Goal: Find contact information: Find contact information

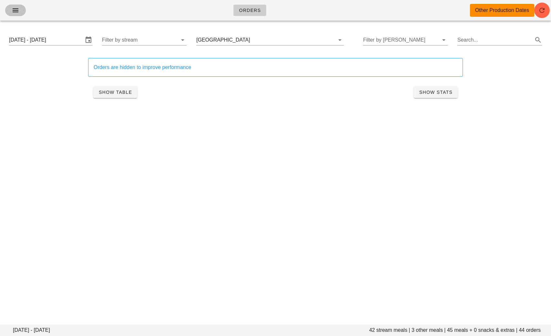
click at [10, 11] on button "button" at bounding box center [15, 11] width 21 height 12
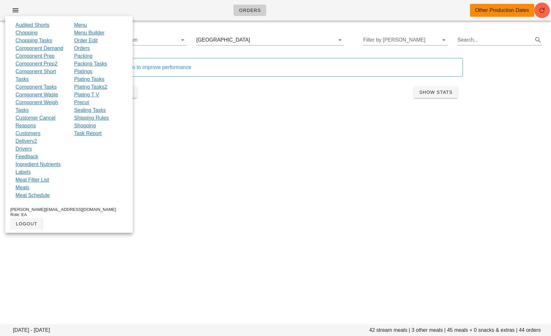
click at [36, 161] on link "Feedback" at bounding box center [26, 157] width 23 height 8
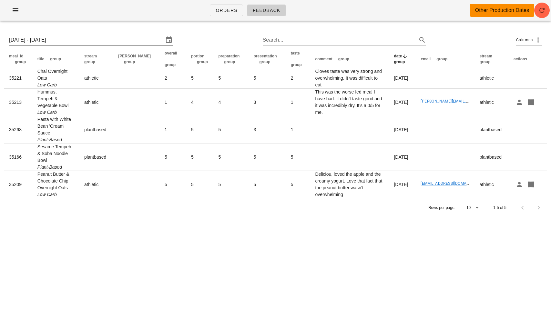
click at [61, 41] on input "Sun 24 Aug 2025 - Sun 31 Aug 2025" at bounding box center [86, 40] width 155 height 10
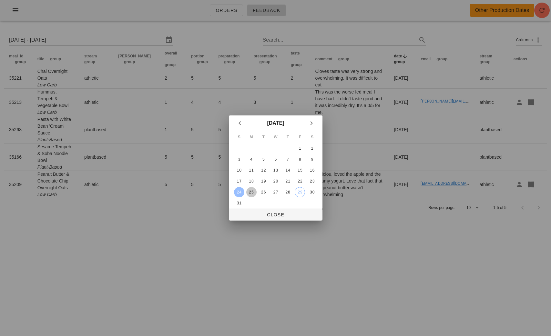
click at [253, 191] on div "25" at bounding box center [251, 192] width 10 height 5
click at [242, 198] on button "31" at bounding box center [239, 203] width 10 height 10
click at [252, 191] on div "25" at bounding box center [251, 192] width 10 height 5
type input "Mon 25 Aug 2025 - Sun 31 Aug 2025"
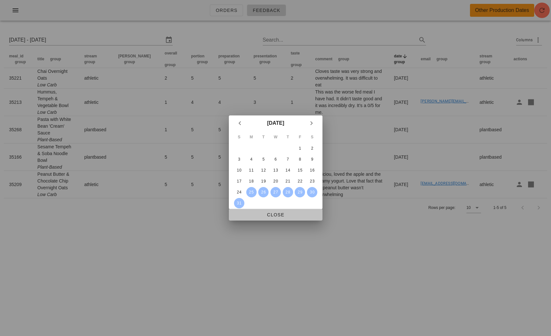
click at [281, 215] on span "Close" at bounding box center [275, 214] width 83 height 5
click at [282, 216] on div "Orders Feedback Other Production Dates Mon 25 Aug 2025 - Sun 31 Aug 2025 Search…" at bounding box center [275, 168] width 551 height 336
click at [273, 213] on div "Orders Feedback Other Production Dates Mon 25 Aug 2025 - Sun 31 Aug 2025 Search…" at bounding box center [275, 168] width 551 height 336
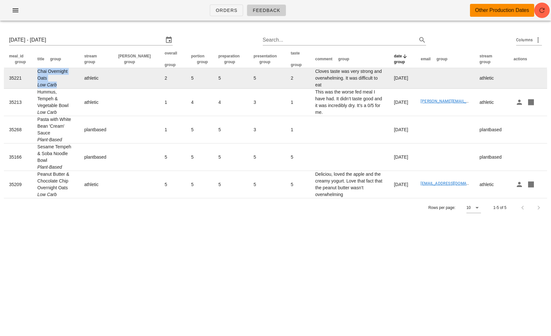
drag, startPoint x: 61, startPoint y: 83, endPoint x: 46, endPoint y: 74, distance: 17.8
click at [46, 75] on td "Chai Overnight Oats Low Carb" at bounding box center [55, 78] width 47 height 21
click at [46, 74] on td "Chai Overnight Oats Low Carb" at bounding box center [55, 78] width 47 height 21
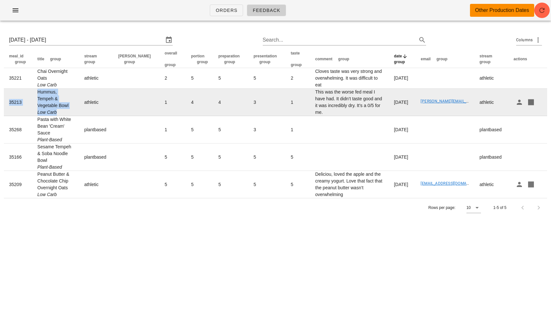
drag, startPoint x: 70, startPoint y: 105, endPoint x: 31, endPoint y: 95, distance: 41.2
click at [31, 95] on tr "35213 Hummus, Tempeh & Vegetable Bowl Low Carb athletic 1 4 4 3 1 This was the …" at bounding box center [275, 102] width 543 height 27
copy tr "35213 Hummus, Tempeh & Vegetable Bowl Low Carb"
click at [100, 104] on td "athletic" at bounding box center [96, 102] width 34 height 27
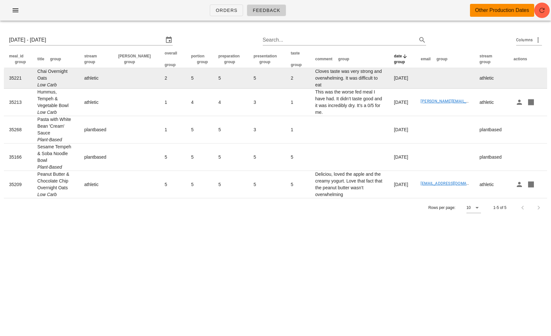
click at [46, 76] on td "Chai Overnight Oats Low Carb" at bounding box center [55, 78] width 47 height 21
drag, startPoint x: 51, startPoint y: 78, endPoint x: 35, endPoint y: 69, distance: 18.5
click at [35, 69] on td "Chai Overnight Oats Low Carb" at bounding box center [55, 78] width 47 height 21
copy td "Chai Overnight Oats"
drag, startPoint x: 371, startPoint y: 82, endPoint x: 288, endPoint y: 80, distance: 82.6
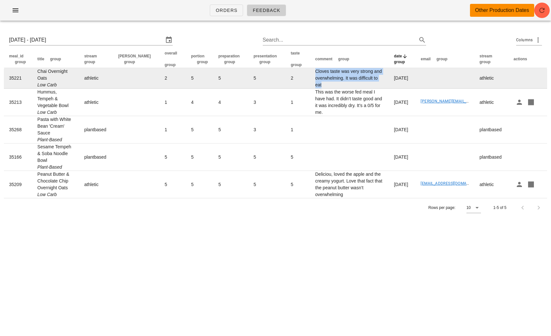
click at [288, 80] on tr "35221 Chai Overnight Oats Low Carb athletic 2 5 5 5 2 Cloves taste was very str…" at bounding box center [275, 78] width 543 height 21
copy tr "Cloves taste was very strong and overwhelming. It was difficult to eat"
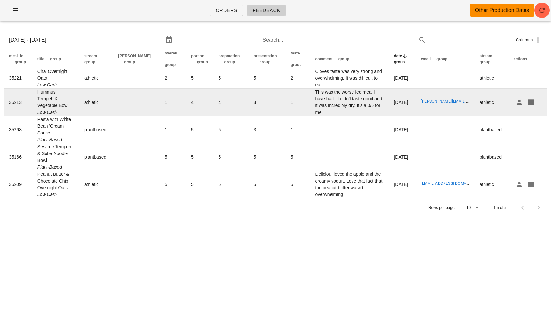
click at [67, 93] on td "Hummus, Tempeh & Vegetable Bowl Low Carb" at bounding box center [55, 102] width 47 height 27
drag, startPoint x: 76, startPoint y: 98, endPoint x: 37, endPoint y: 94, distance: 39.2
click at [37, 94] on td "Hummus, Tempeh & Vegetable Bowl Low Carb" at bounding box center [55, 102] width 47 height 27
copy td "Hummus, Tempeh & Vegetable Bowl"
drag, startPoint x: 359, startPoint y: 106, endPoint x: 296, endPoint y: 94, distance: 65.0
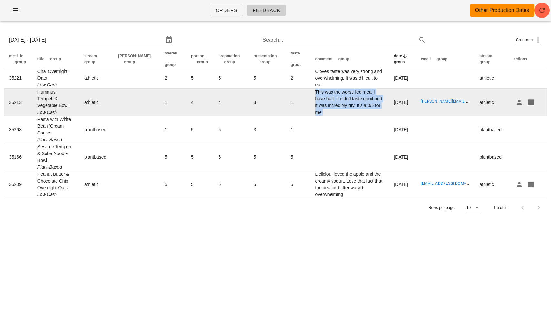
click at [310, 94] on td "This was the worse fed meal I have had. It didn’t taste good and it was incredi…" at bounding box center [349, 102] width 79 height 27
copy td "This was the worse fed meal I have had. It didn’t taste good and it was incredi…"
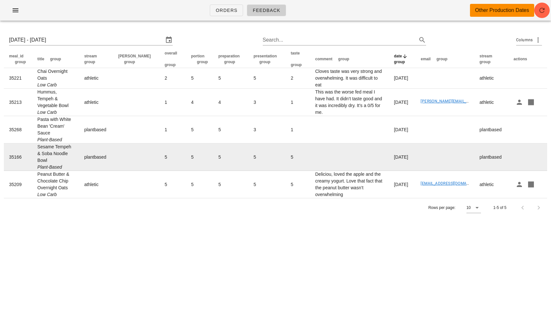
click at [67, 152] on td "Sesame Tempeh & Soba Noodle Bowl Plant-Based" at bounding box center [55, 157] width 47 height 27
drag, startPoint x: 75, startPoint y: 146, endPoint x: 25, endPoint y: 142, distance: 50.5
click at [25, 144] on tr "35166 Sesame Tempeh & Soba Noodle Bowl Plant-Based plantbased 5 5 5 5 5 Tuesday…" at bounding box center [275, 157] width 543 height 27
click at [45, 144] on td "Sesame Tempeh & Soba Noodle Bowl Plant-Based" at bounding box center [55, 157] width 47 height 27
drag, startPoint x: 77, startPoint y: 146, endPoint x: 36, endPoint y: 142, distance: 40.9
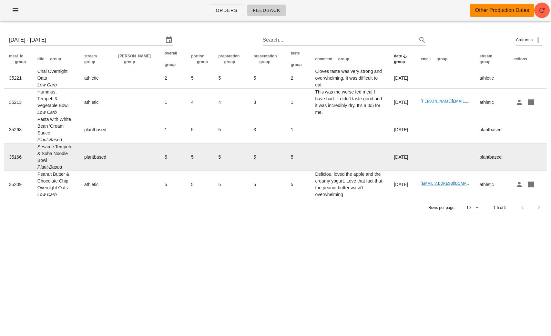
click at [36, 144] on td "Sesame Tempeh & Soba Noodle Bowl Plant-Based" at bounding box center [55, 157] width 47 height 27
copy td "Sesame Tempeh & Soba Noodle Bowl"
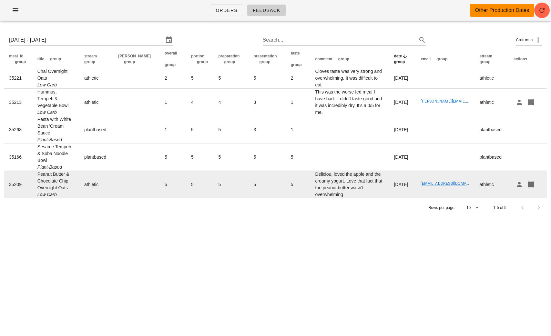
click at [74, 177] on td "Peanut Butter & Chocolate Chip Overnight Oats Low Carb" at bounding box center [55, 184] width 47 height 27
drag, startPoint x: 73, startPoint y: 173, endPoint x: 36, endPoint y: 162, distance: 38.4
click at [36, 171] on td "Peanut Butter & Chocolate Chip Overnight Oats Low Carb" at bounding box center [55, 184] width 47 height 27
copy td "Peanut Butter & Chocolate Chip Overnight Oats"
click at [331, 180] on td "Deliciou, loved the apple and the creamy yogurt. Love that fact that the peanut…" at bounding box center [349, 184] width 79 height 27
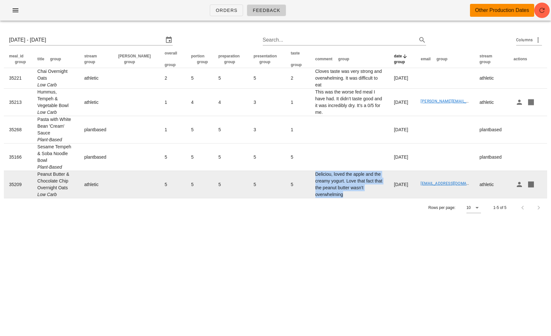
drag, startPoint x: 331, startPoint y: 180, endPoint x: 295, endPoint y: 162, distance: 40.7
click at [310, 171] on td "Deliciou, loved the apple and the creamy yogurt. Love that fact that the peanut…" at bounding box center [349, 184] width 79 height 27
copy td "Deliciou, loved the apple and the creamy yogurt. Love that fact that the peanut…"
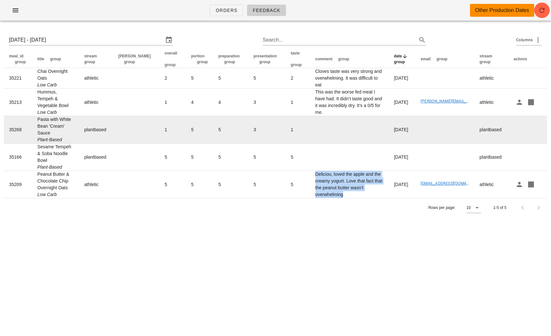
click at [316, 129] on td at bounding box center [349, 129] width 79 height 27
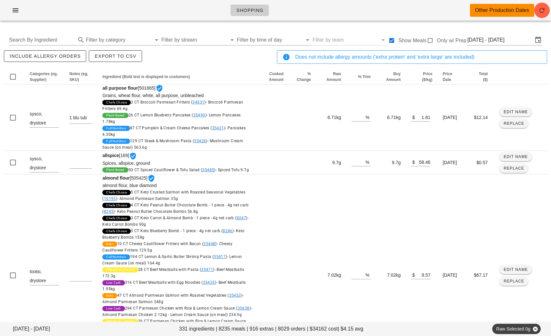
click at [15, 18] on div "Shopping Other Production Dates" at bounding box center [275, 10] width 551 height 21
click at [14, 11] on icon "button" at bounding box center [16, 10] width 8 height 8
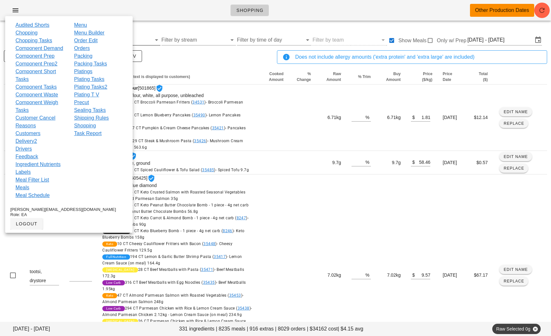
click at [87, 40] on link "Order Edit" at bounding box center [86, 41] width 24 height 8
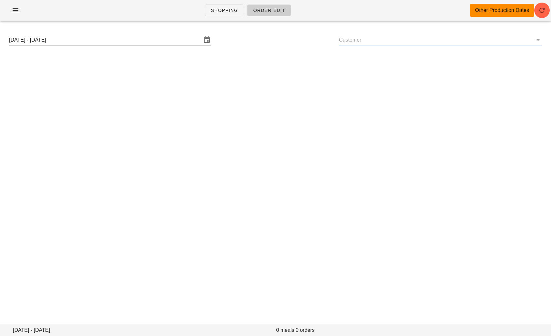
click at [381, 43] on input "Customer" at bounding box center [435, 40] width 193 height 10
paste input "mahadanisushmita@gmail.com"
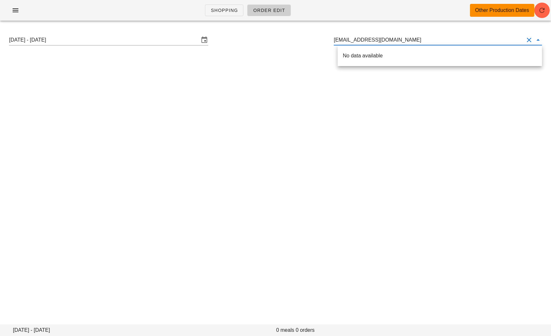
click at [350, 39] on input "mahadanisushmita@gmail.com" at bounding box center [429, 40] width 190 height 10
drag, startPoint x: 412, startPoint y: 36, endPoint x: 333, endPoint y: 36, distance: 79.0
click at [334, 36] on div "Sunday September 7 - Saturday September 13 mahadanisushmita@gmail.com" at bounding box center [275, 40] width 543 height 21
click at [423, 43] on input "mahadanisushmita@gmail.com" at bounding box center [429, 40] width 190 height 10
type input "mahadanisushmita@gmail.com"
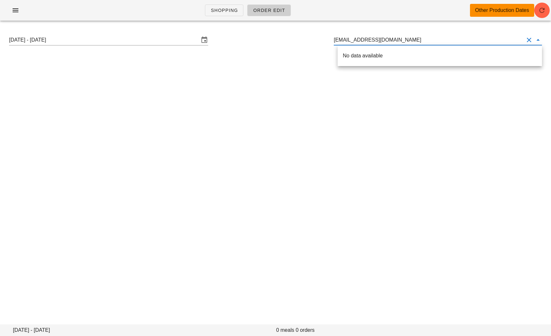
click at [116, 46] on div "Sunday September 7 - Saturday September 13 mahadanisushmita@gmail.com" at bounding box center [275, 40] width 543 height 21
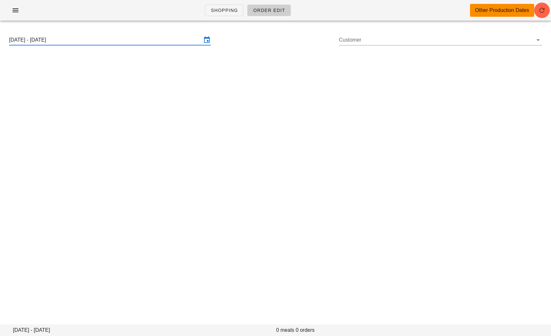
click at [117, 43] on input "Sunday September 7 - Saturday September 13" at bounding box center [105, 40] width 193 height 10
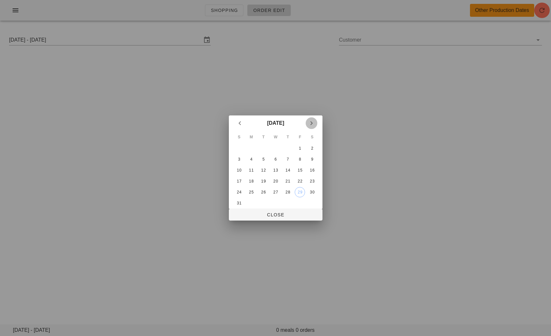
click at [310, 126] on icon "Next month" at bounding box center [311, 123] width 8 height 8
click at [262, 152] on button "2" at bounding box center [263, 148] width 10 height 10
click at [276, 213] on span "Close" at bounding box center [275, 214] width 83 height 5
type input "Sunday August 31 - Saturday September 6"
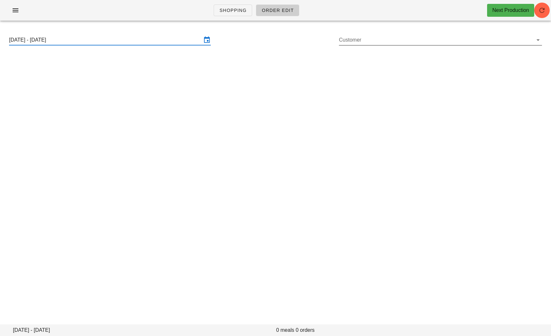
click at [358, 43] on input "Customer" at bounding box center [435, 40] width 193 height 10
paste input "mahadanisushmita@gmail.com"
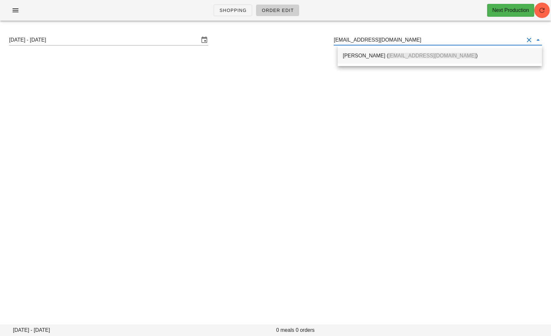
click at [378, 57] on div "Sushmita Mahadani ( mahadanisushmita@gmail.com )" at bounding box center [440, 56] width 194 height 6
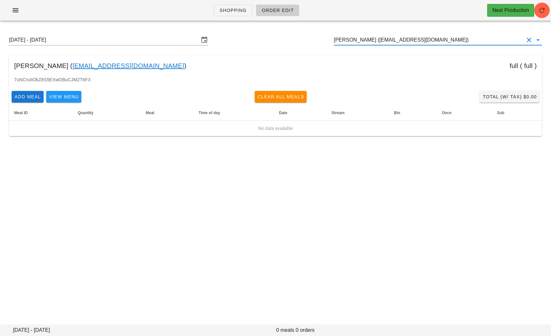
type input "[PERSON_NAME] ([EMAIL_ADDRESS][DOMAIN_NAME])"
click at [142, 65] on link "mahadanisushmita@gmail.com" at bounding box center [128, 66] width 112 height 10
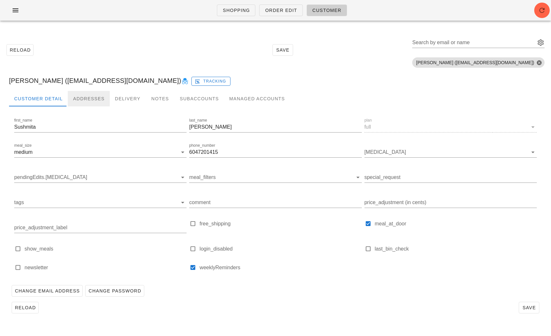
click at [101, 99] on div "Addresses" at bounding box center [89, 98] width 42 height 15
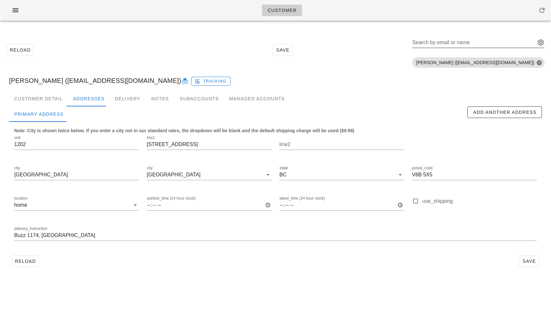
click at [443, 42] on input "Search by email or name" at bounding box center [473, 42] width 122 height 10
paste input "[EMAIL_ADDRESS][DOMAIN_NAME]"
type input "[EMAIL_ADDRESS][DOMAIN_NAME]"
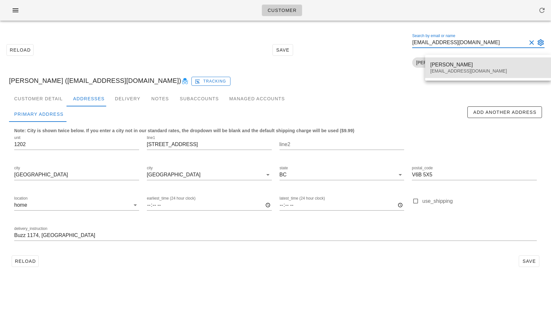
click at [448, 68] on div "[PERSON_NAME] [EMAIL_ADDRESS][DOMAIN_NAME]" at bounding box center [487, 68] width 115 height 20
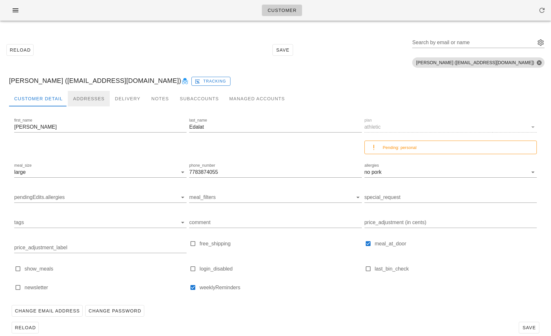
click at [86, 95] on div "Addresses" at bounding box center [89, 98] width 42 height 15
